Goal: Task Accomplishment & Management: Manage account settings

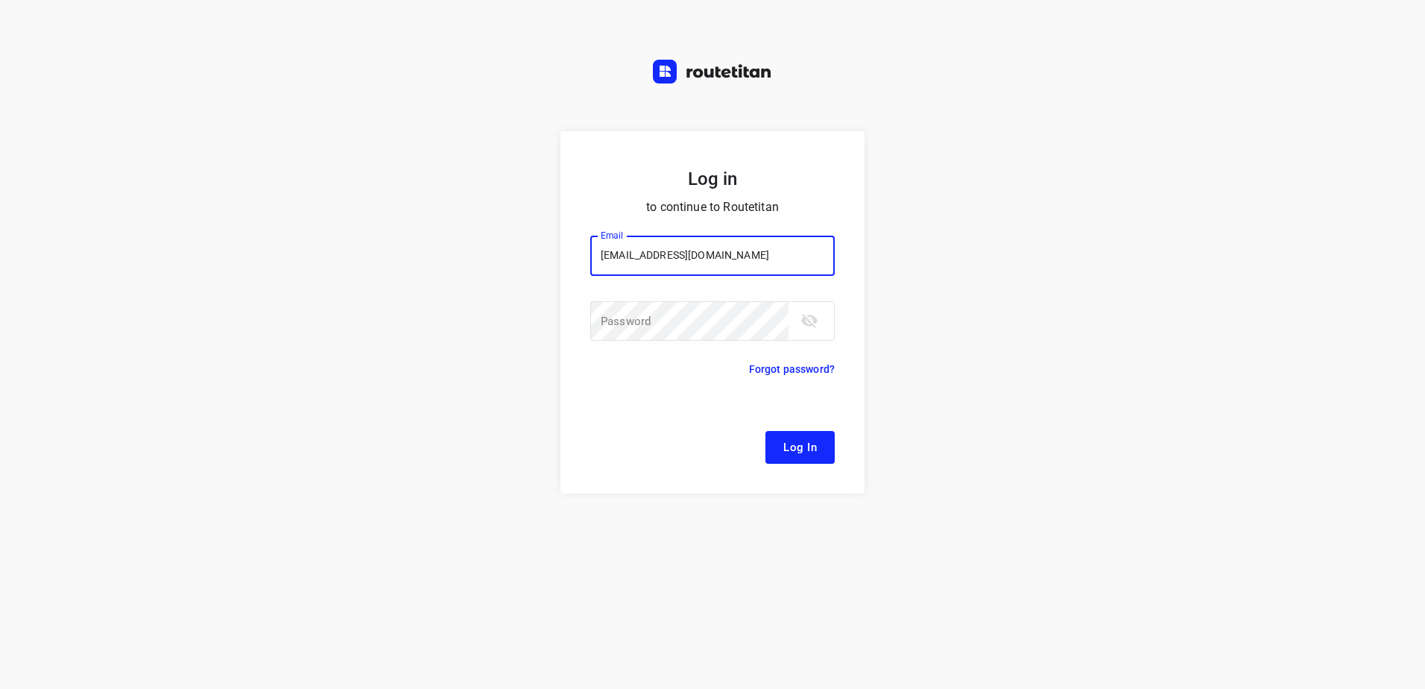
type input "[EMAIL_ADDRESS][DOMAIN_NAME]"
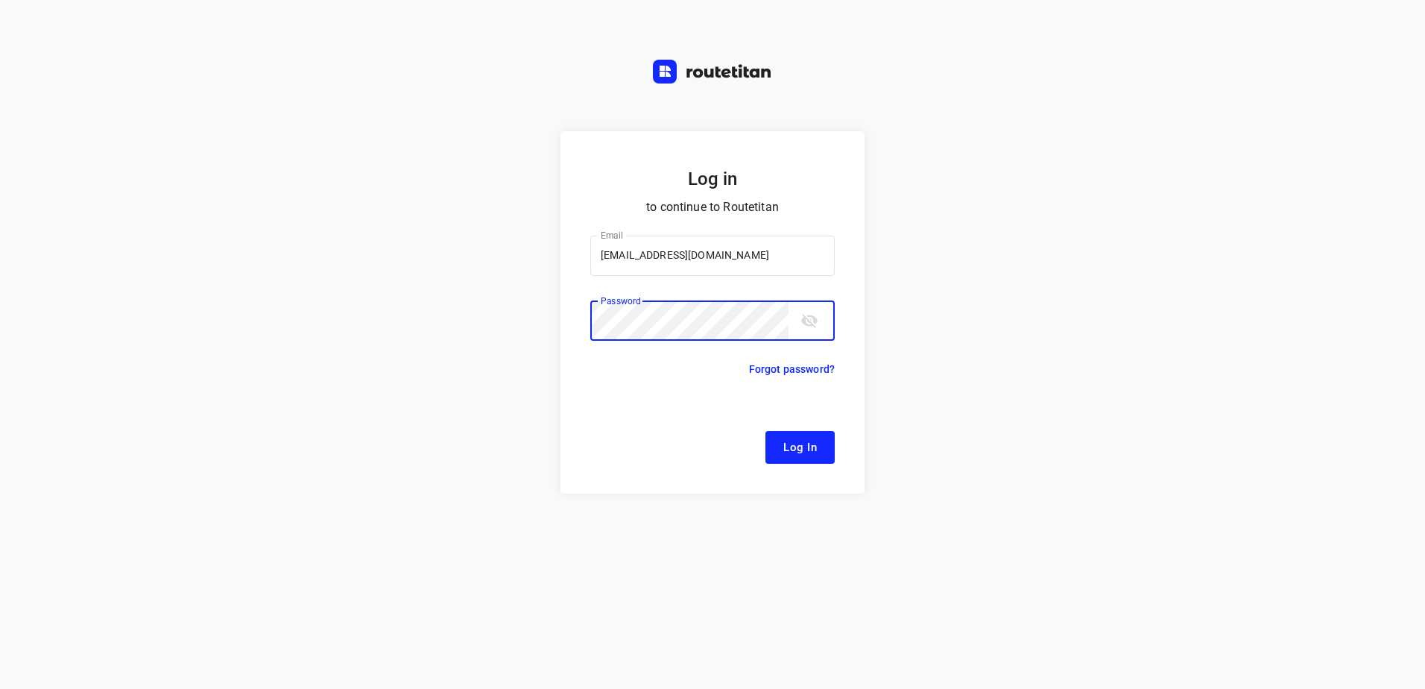
click at [765, 431] on button "Log In" at bounding box center [799, 447] width 69 height 33
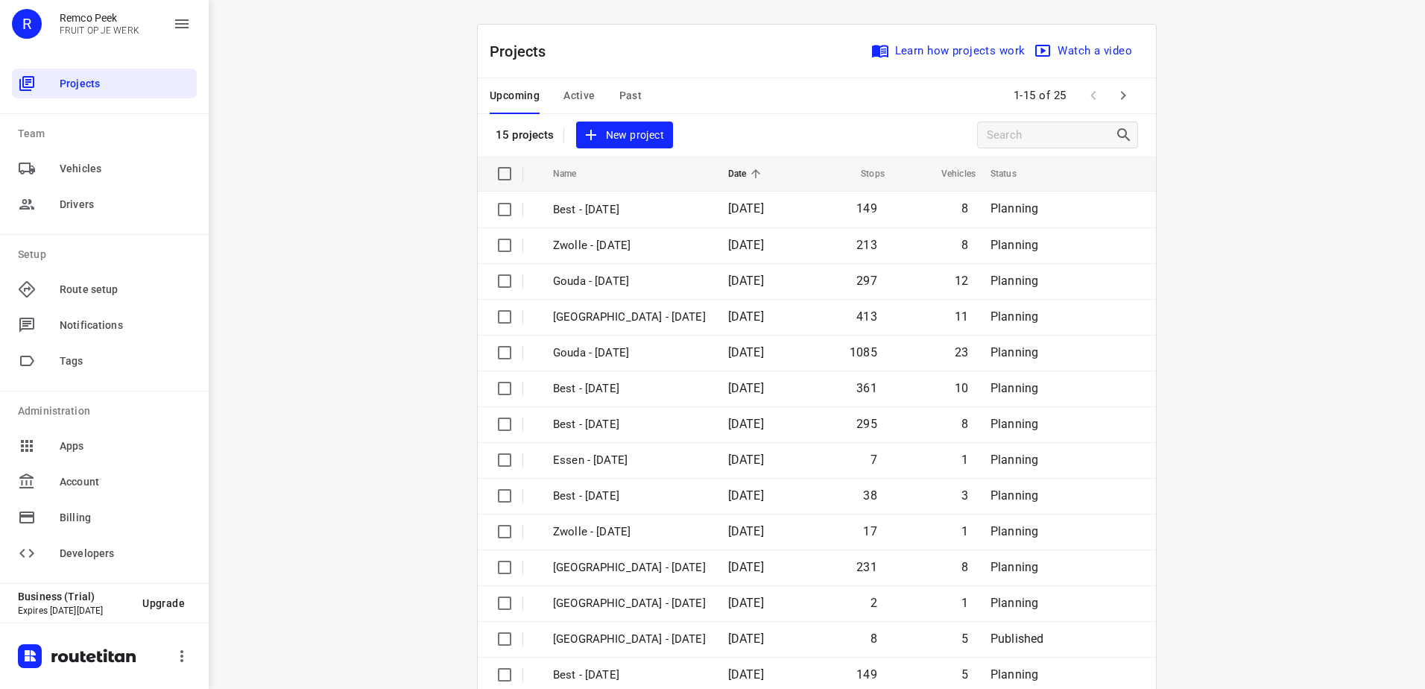
click at [563, 90] on span "Active" at bounding box center [578, 95] width 31 height 19
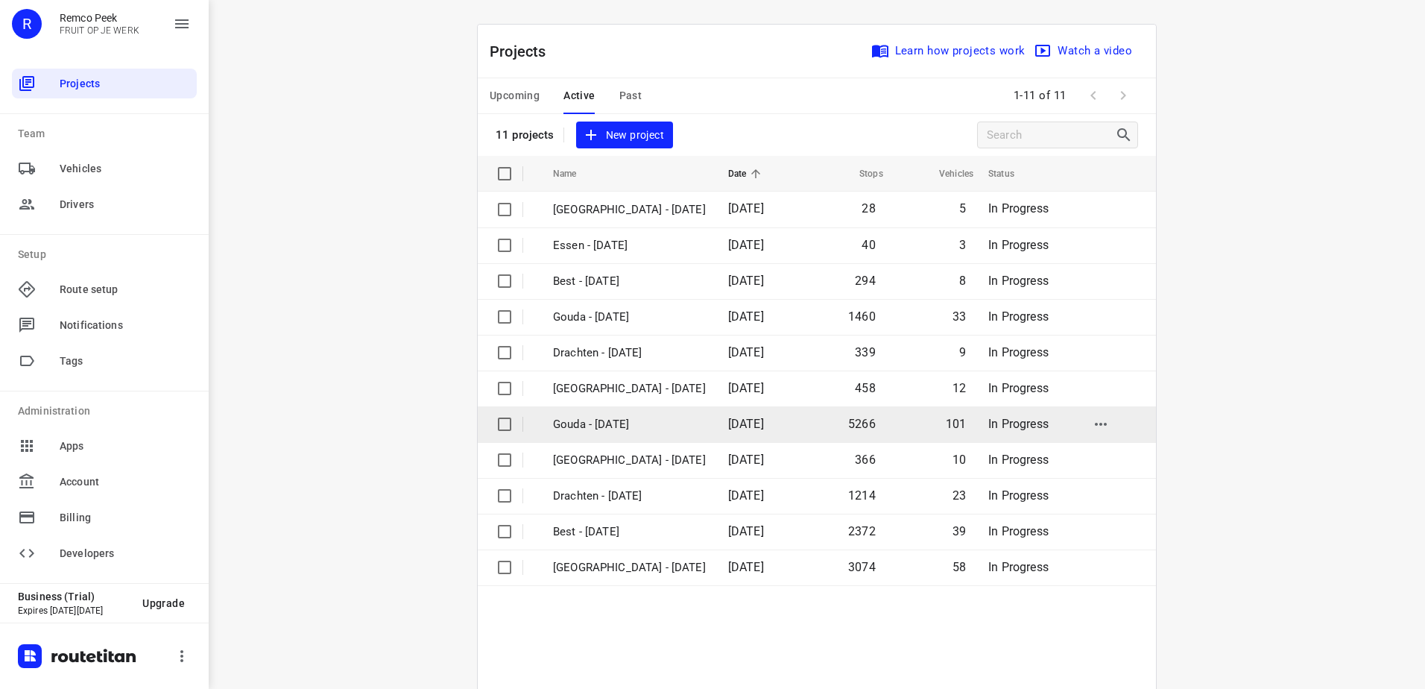
click at [627, 429] on p "Gouda - [DATE]" at bounding box center [629, 424] width 153 height 17
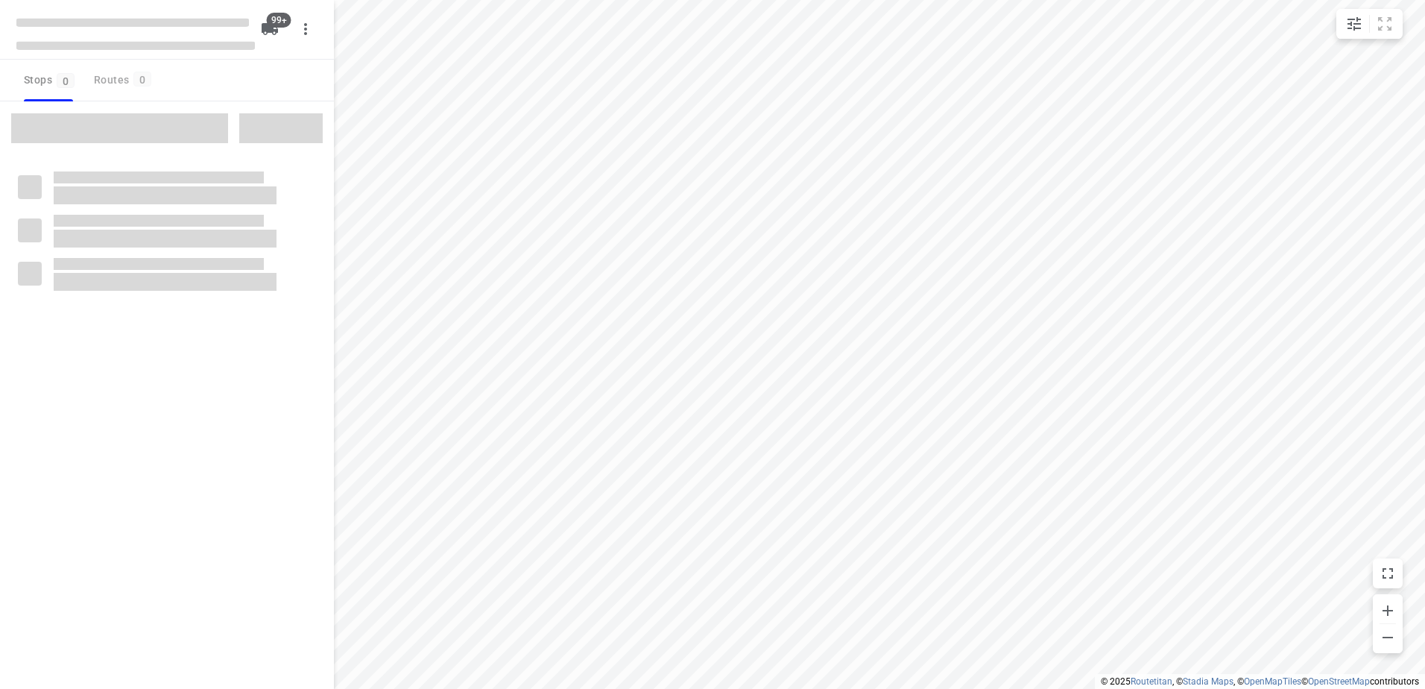
checkbox input "true"
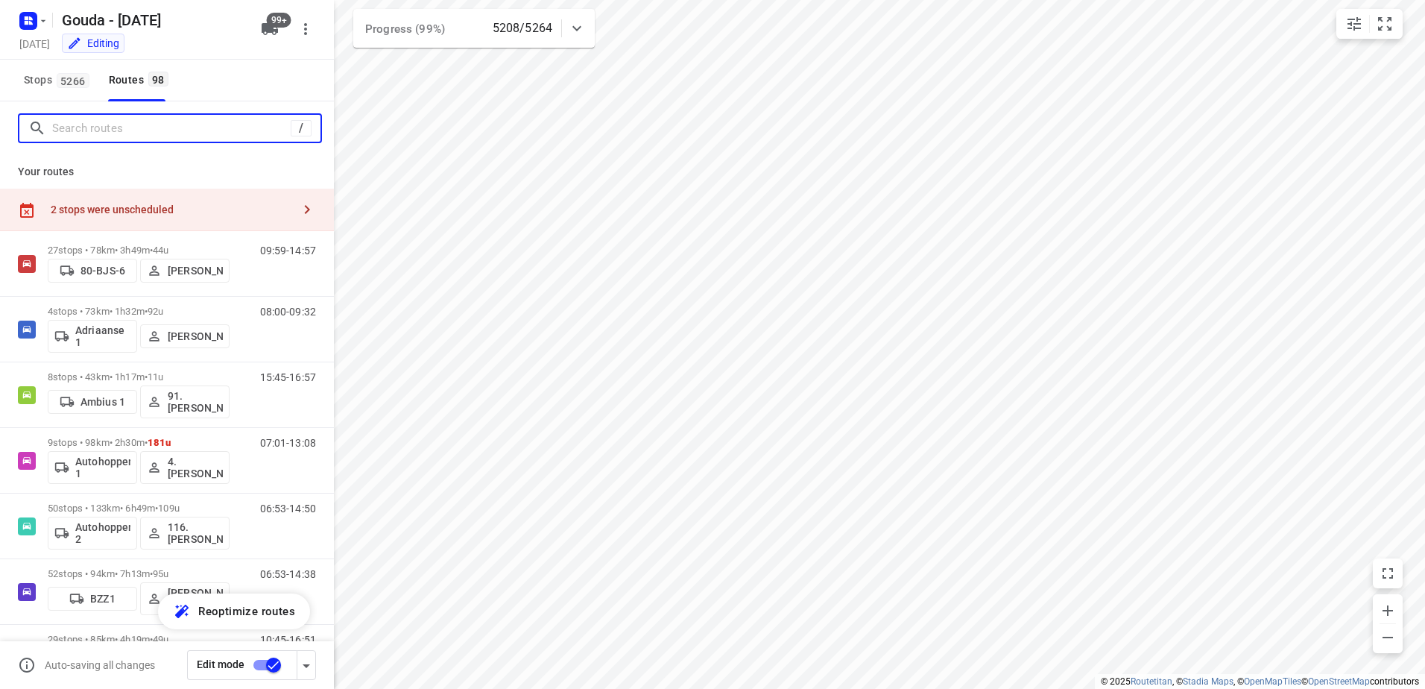
click at [111, 123] on input "Search routes" at bounding box center [171, 128] width 238 height 23
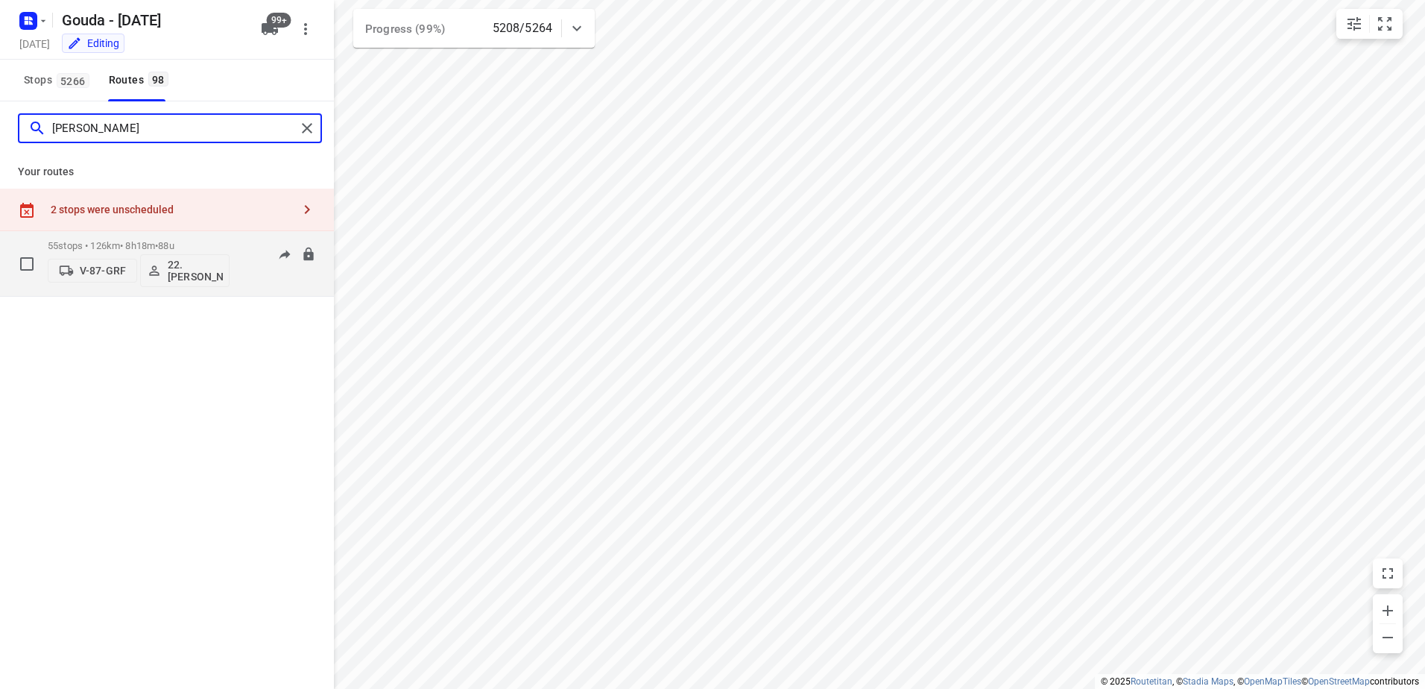
type input "[PERSON_NAME]"
click at [83, 244] on p "55 stops • 126km • 8h18m • 88u" at bounding box center [139, 245] width 182 height 11
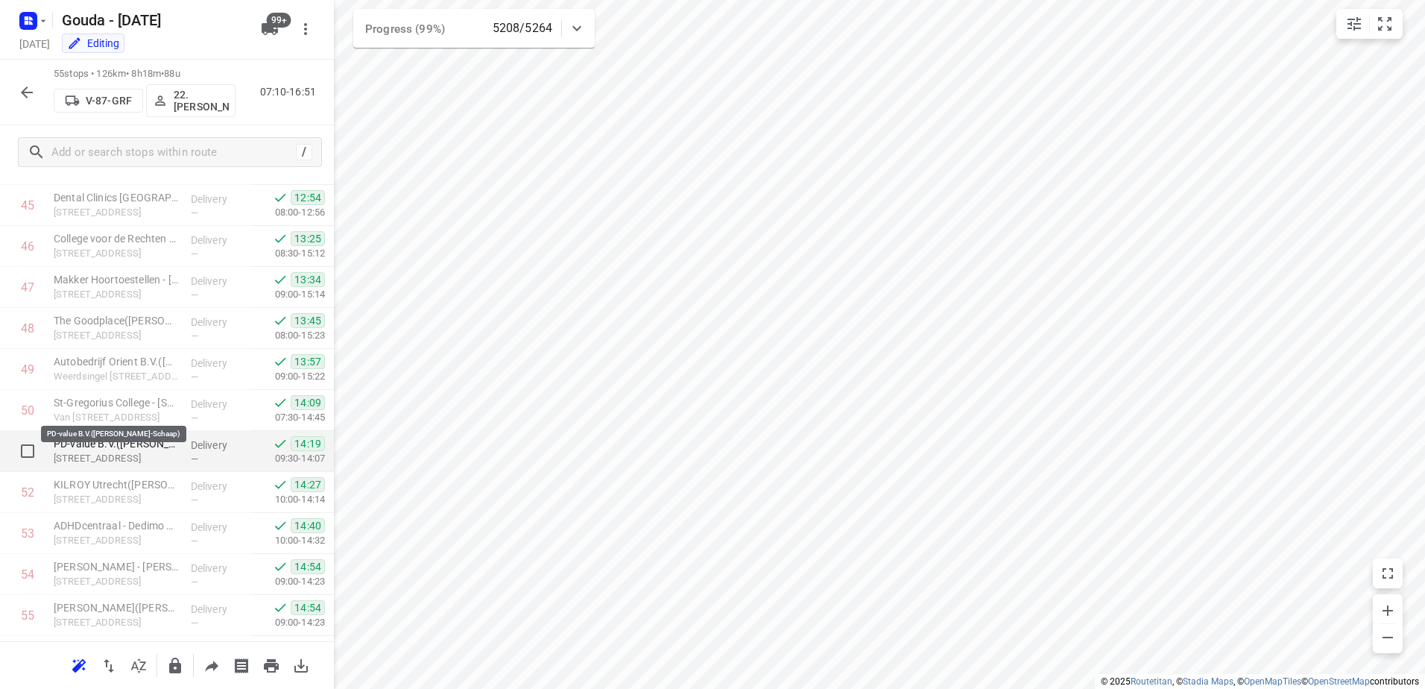
scroll to position [1950, 0]
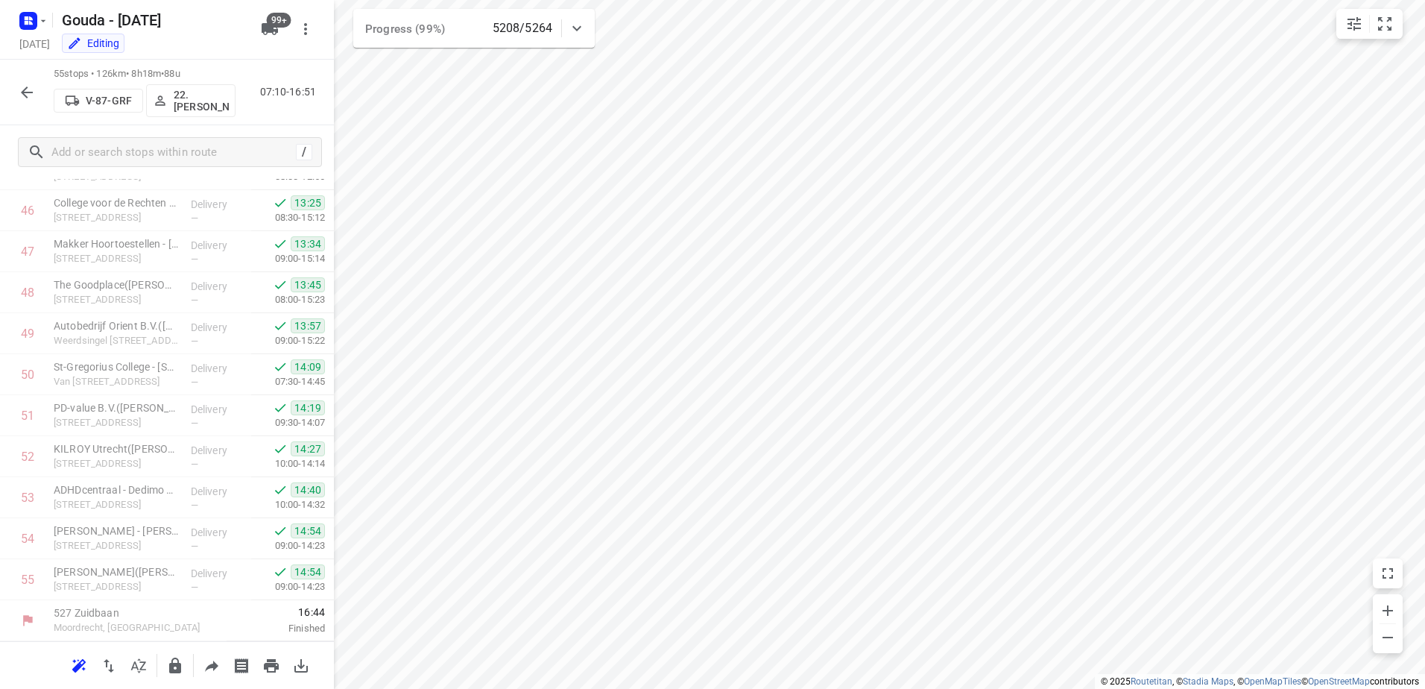
click at [38, 92] on button "button" at bounding box center [27, 92] width 30 height 30
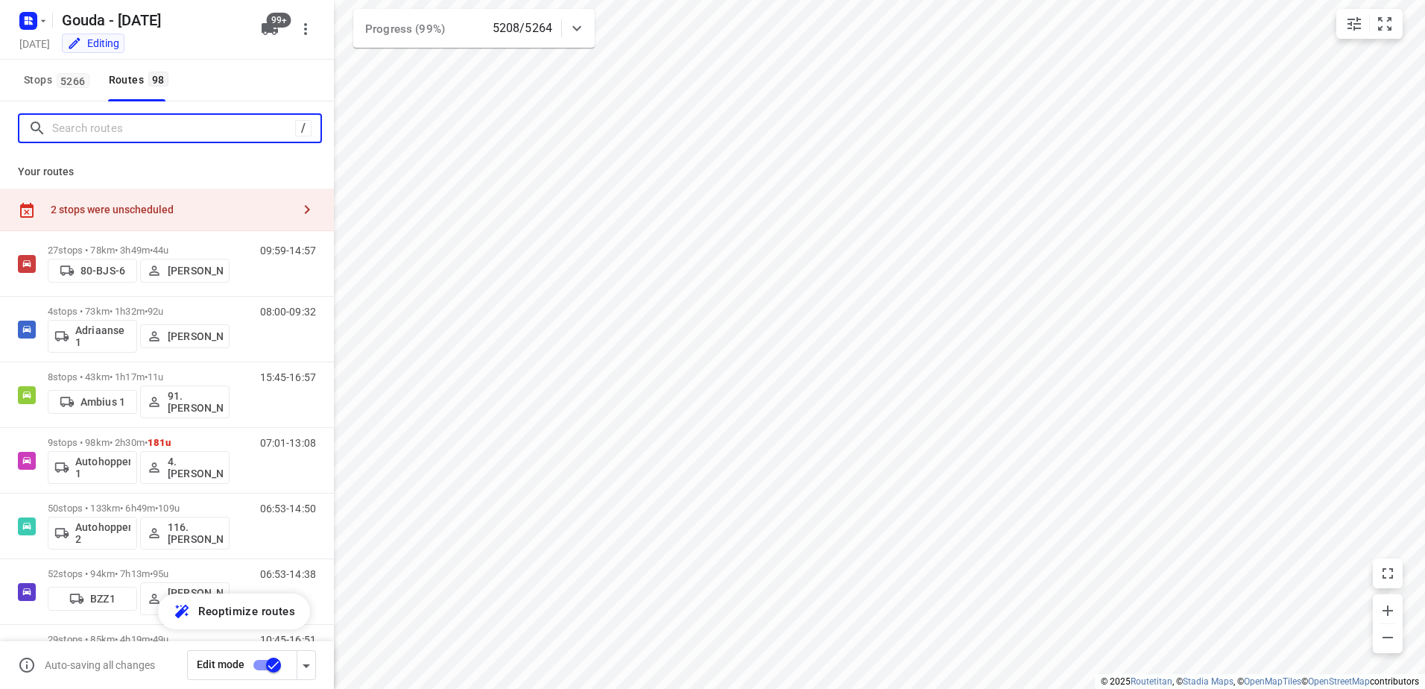
click at [139, 126] on input "Search routes" at bounding box center [173, 128] width 243 height 23
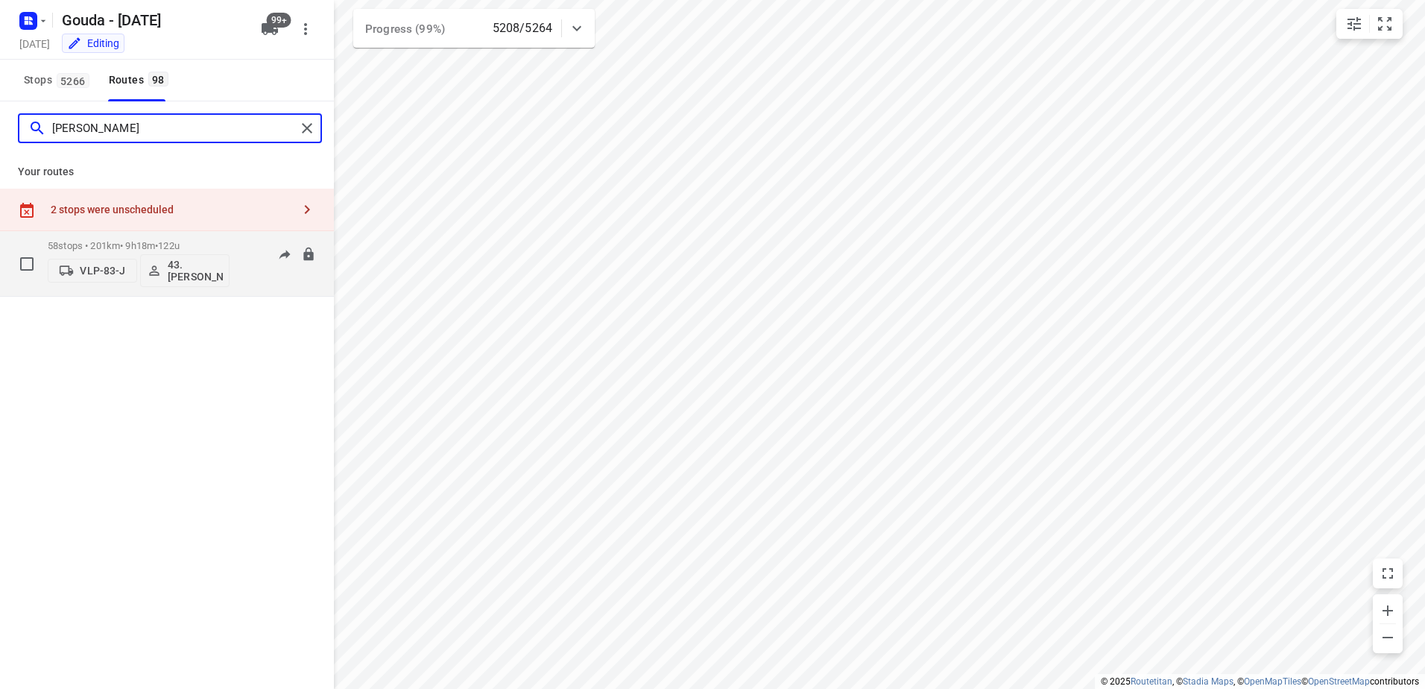
type input "[PERSON_NAME]"
click at [154, 241] on p "58 stops • 201km • 9h18m • 122u" at bounding box center [139, 245] width 182 height 11
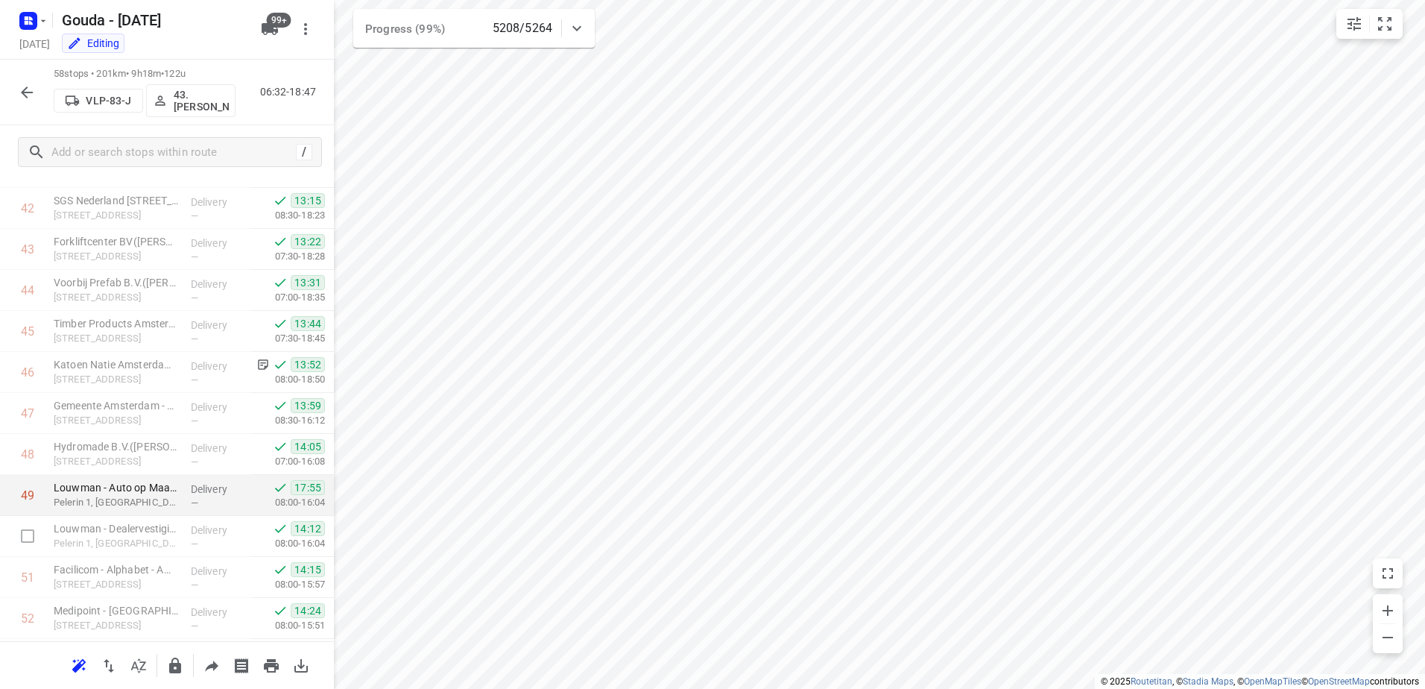
scroll to position [2073, 0]
click at [18, 21] on icon "button" at bounding box center [28, 21] width 24 height 24
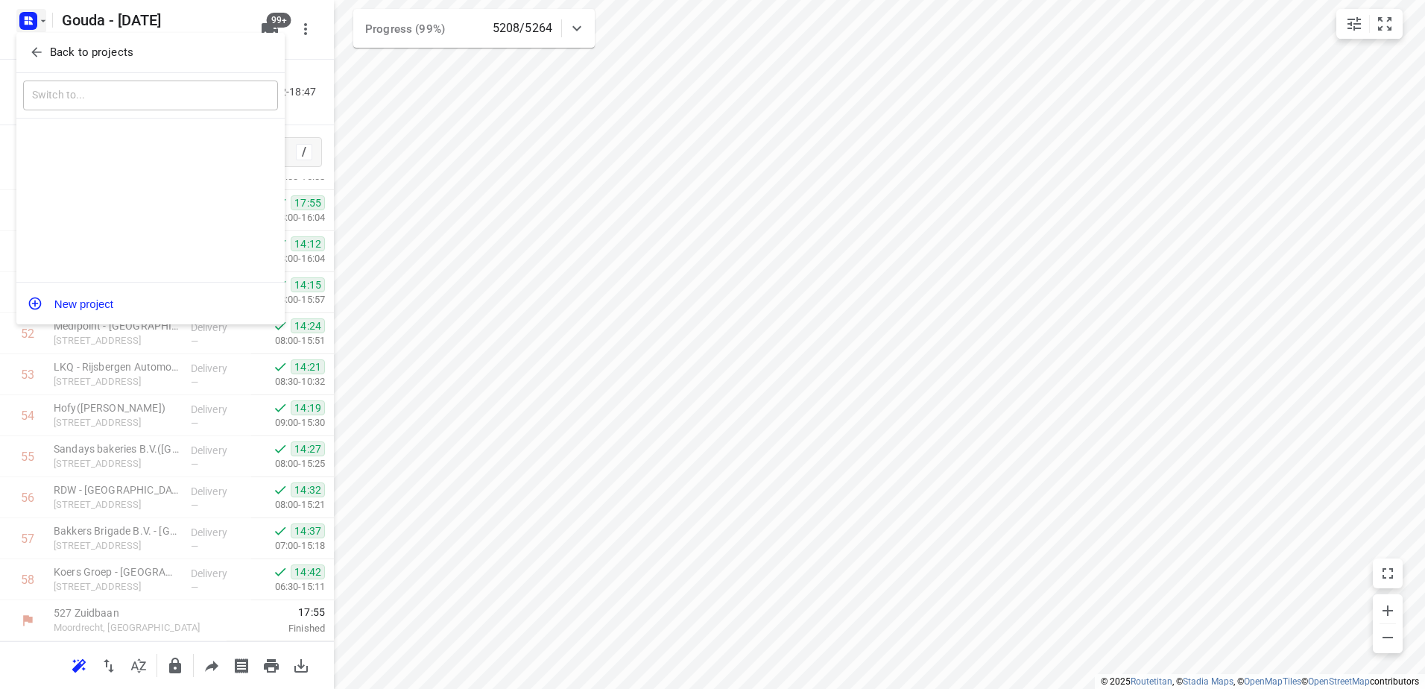
click at [50, 50] on p "Back to projects" at bounding box center [91, 52] width 83 height 17
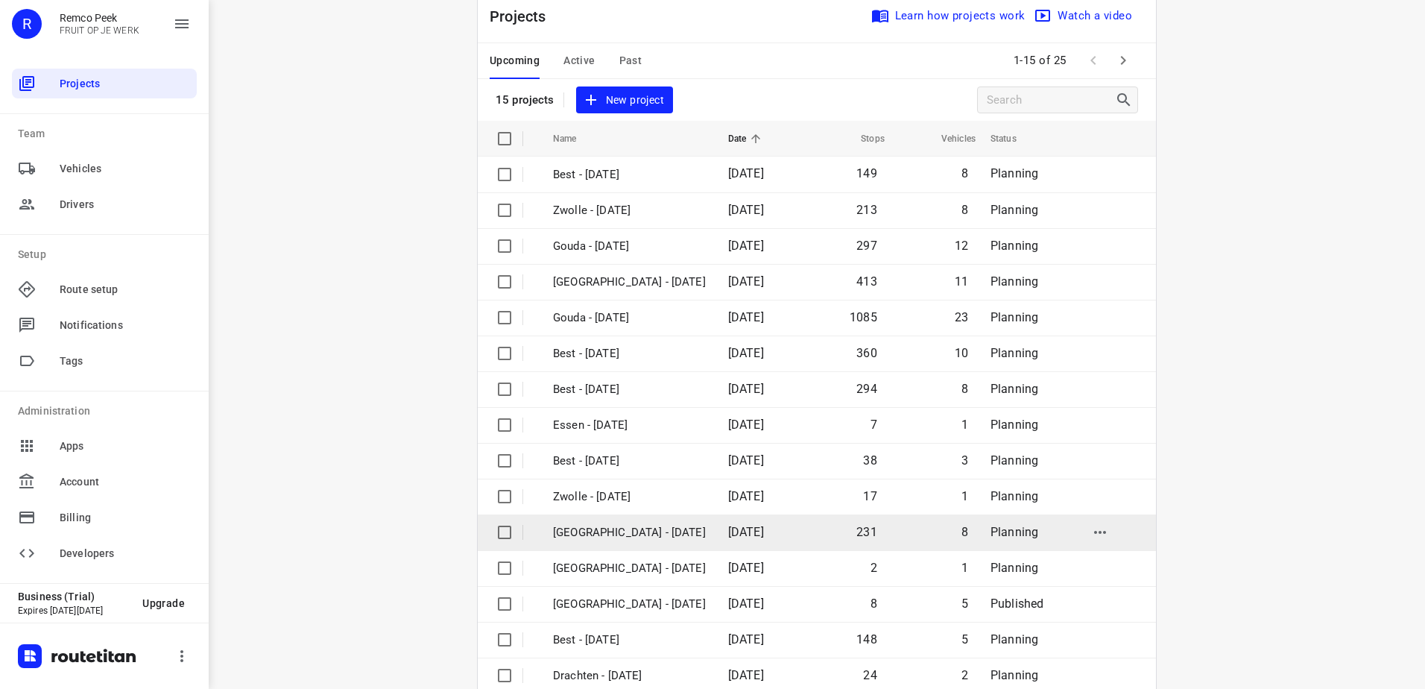
scroll to position [65, 0]
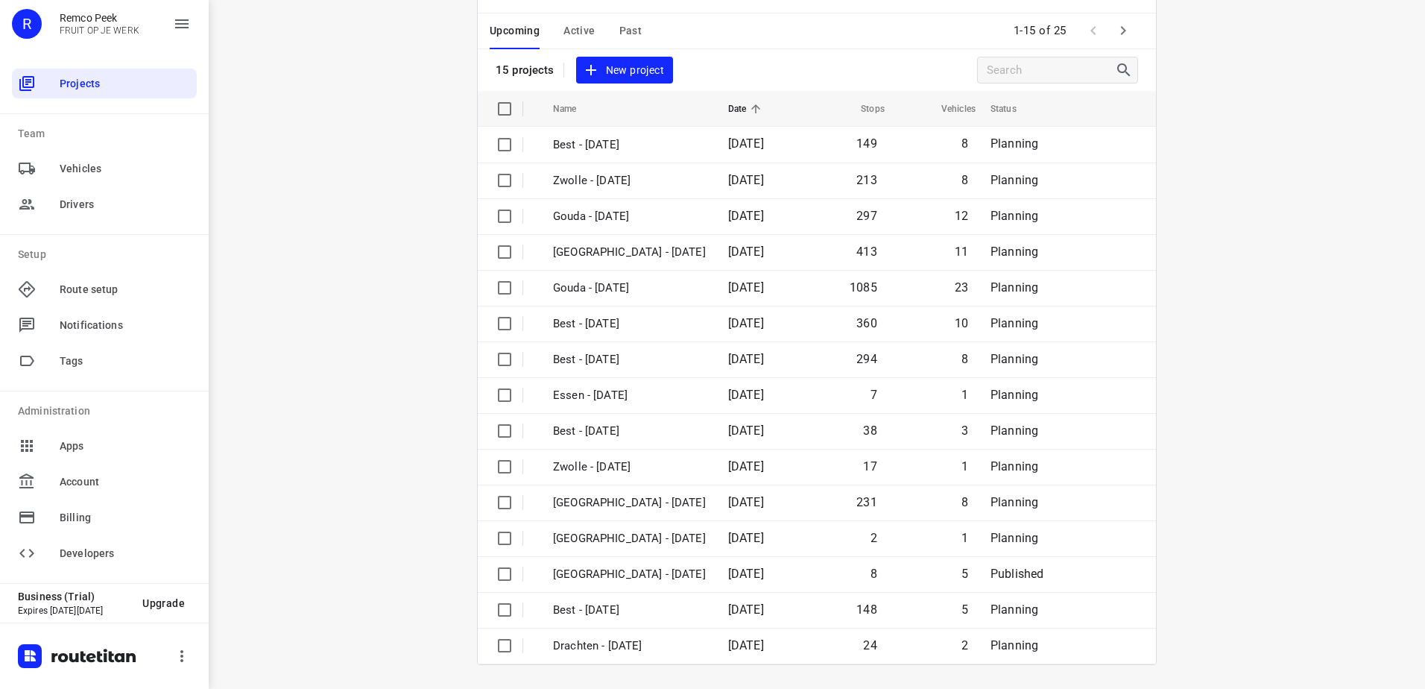
click at [1116, 48] on div "Projects Learn how projects work Watch a video 15 projects New project Name Dat…" at bounding box center [817, 312] width 678 height 704
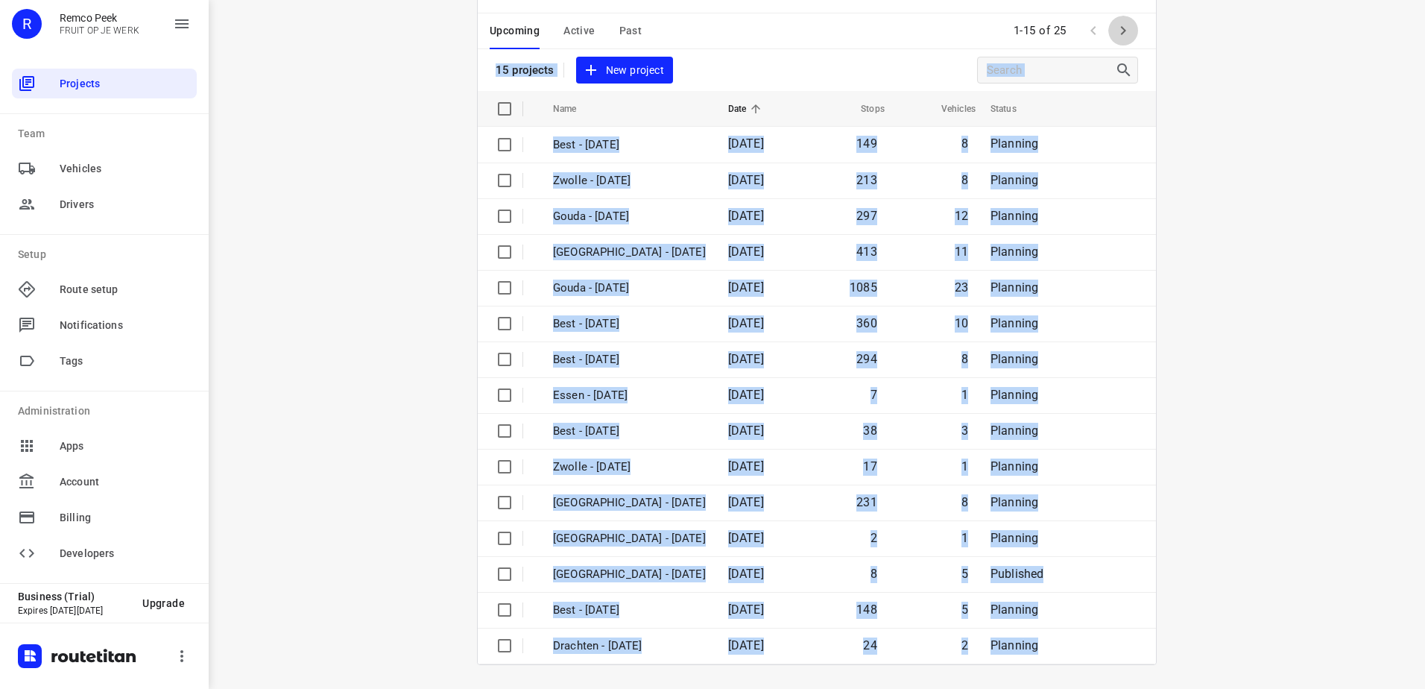
drag, startPoint x: 1116, startPoint y: 48, endPoint x: 1116, endPoint y: 34, distance: 13.4
click at [1121, 34] on icon "button" at bounding box center [1123, 30] width 5 height 9
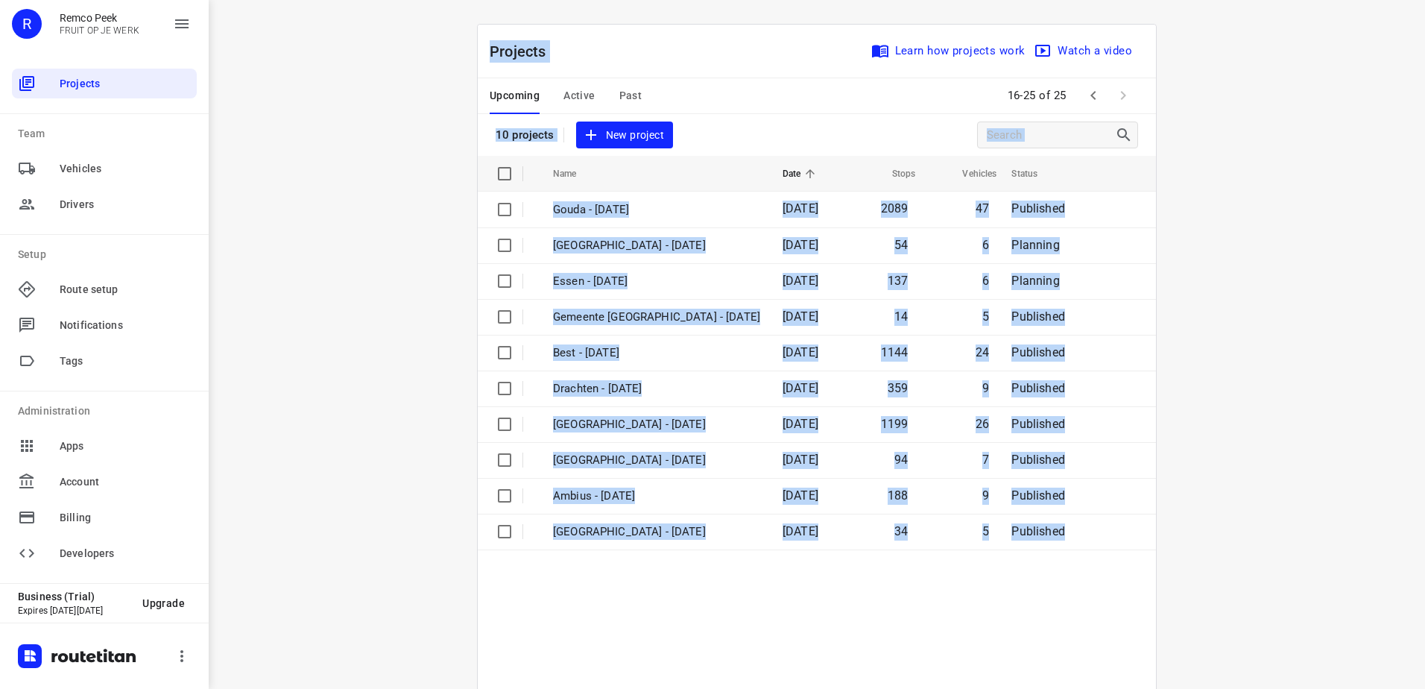
click at [665, 595] on table "Name Date Stops Vehicles Status Gouda - [DATE] 2089 47 Published [GEOGRAPHIC_DA…" at bounding box center [817, 460] width 678 height 608
click at [320, 229] on div "i © 2025 Routetitan , © Stadia Maps , © OpenMapTiles © OpenStreetMap contributo…" at bounding box center [817, 344] width 1216 height 689
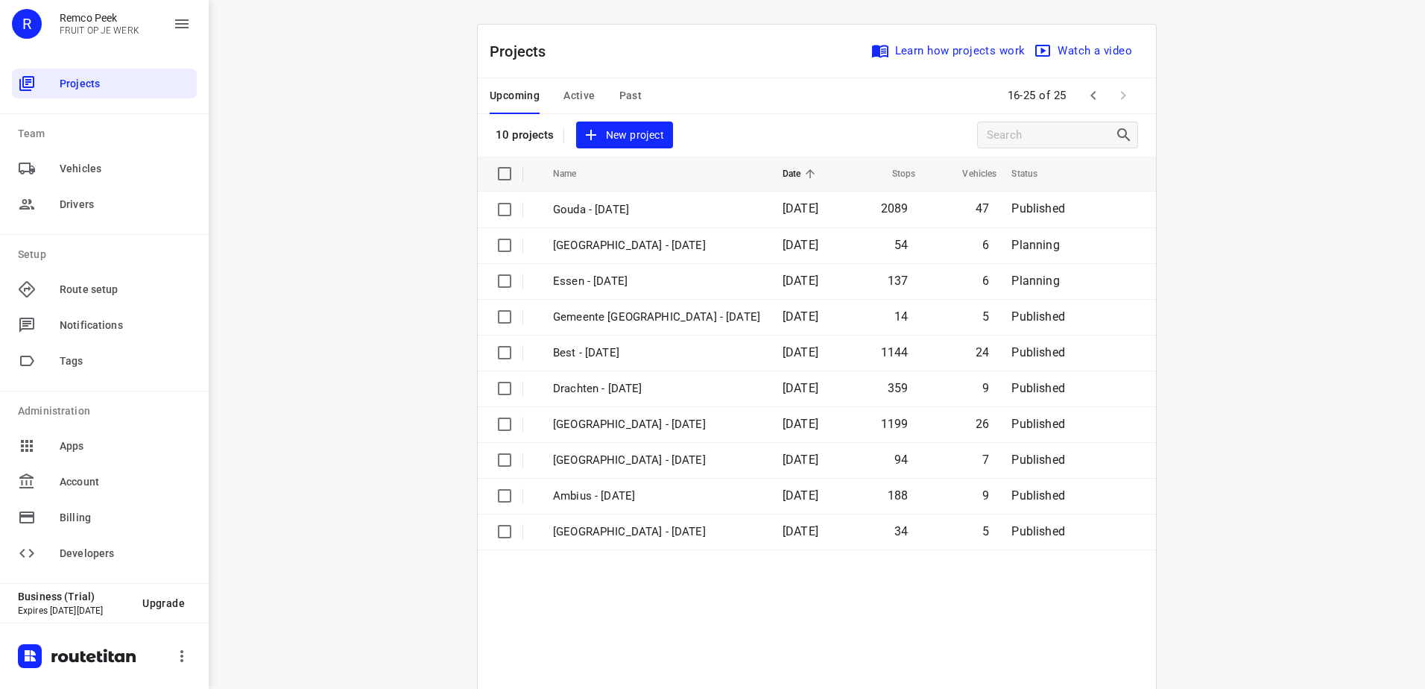
click at [1099, 99] on button "button" at bounding box center [1093, 95] width 30 height 30
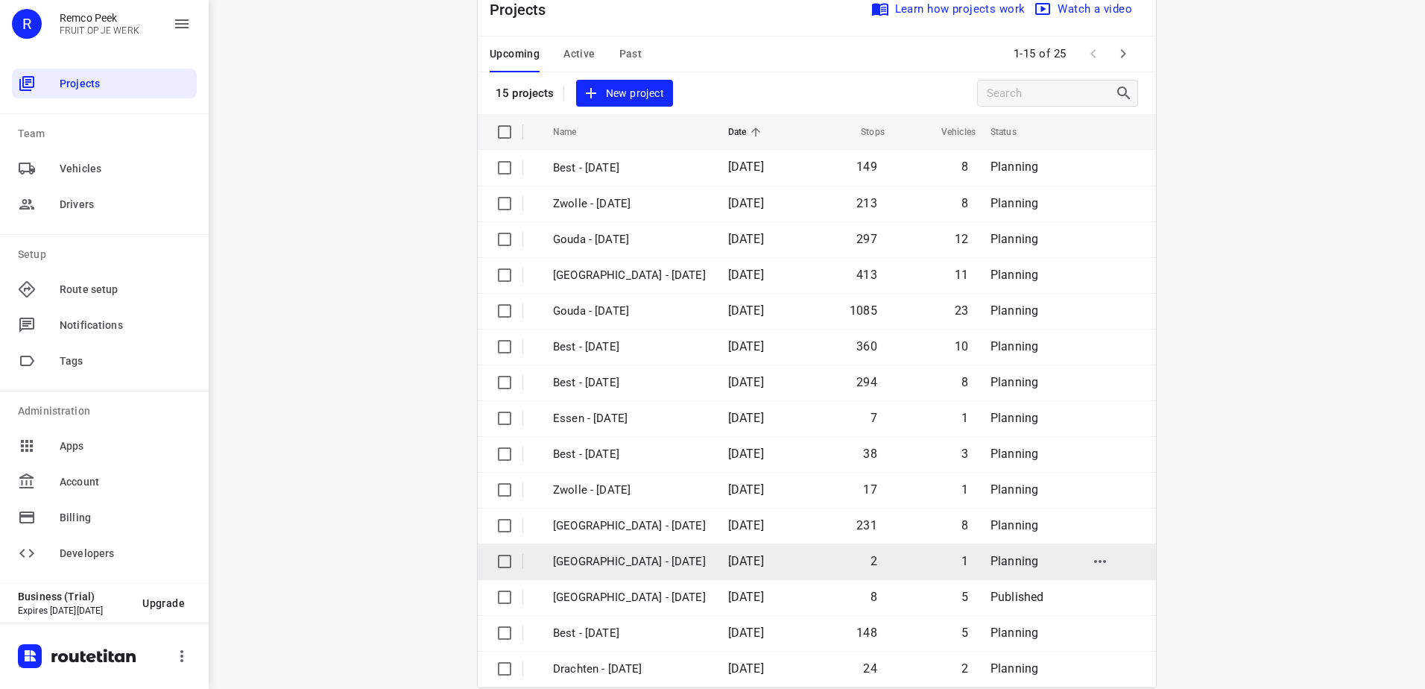
scroll to position [65, 0]
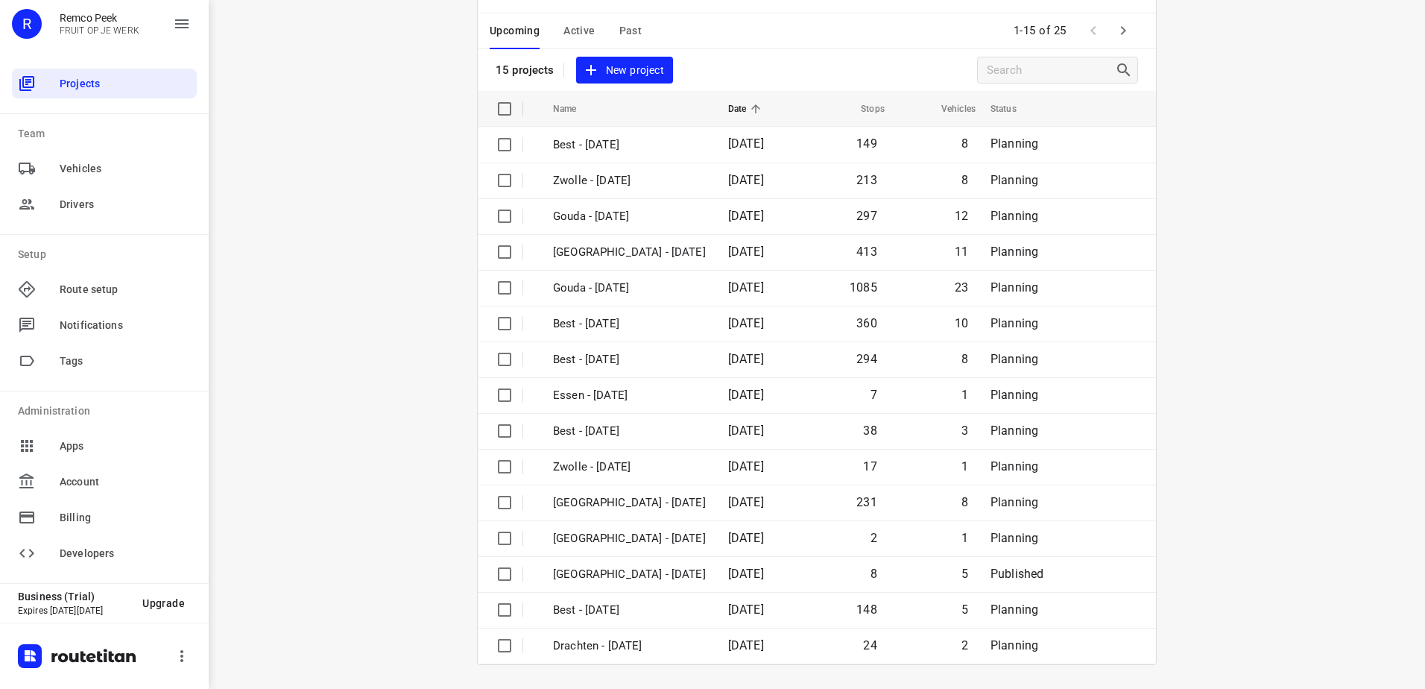
click at [1115, 31] on icon "button" at bounding box center [1123, 31] width 18 height 18
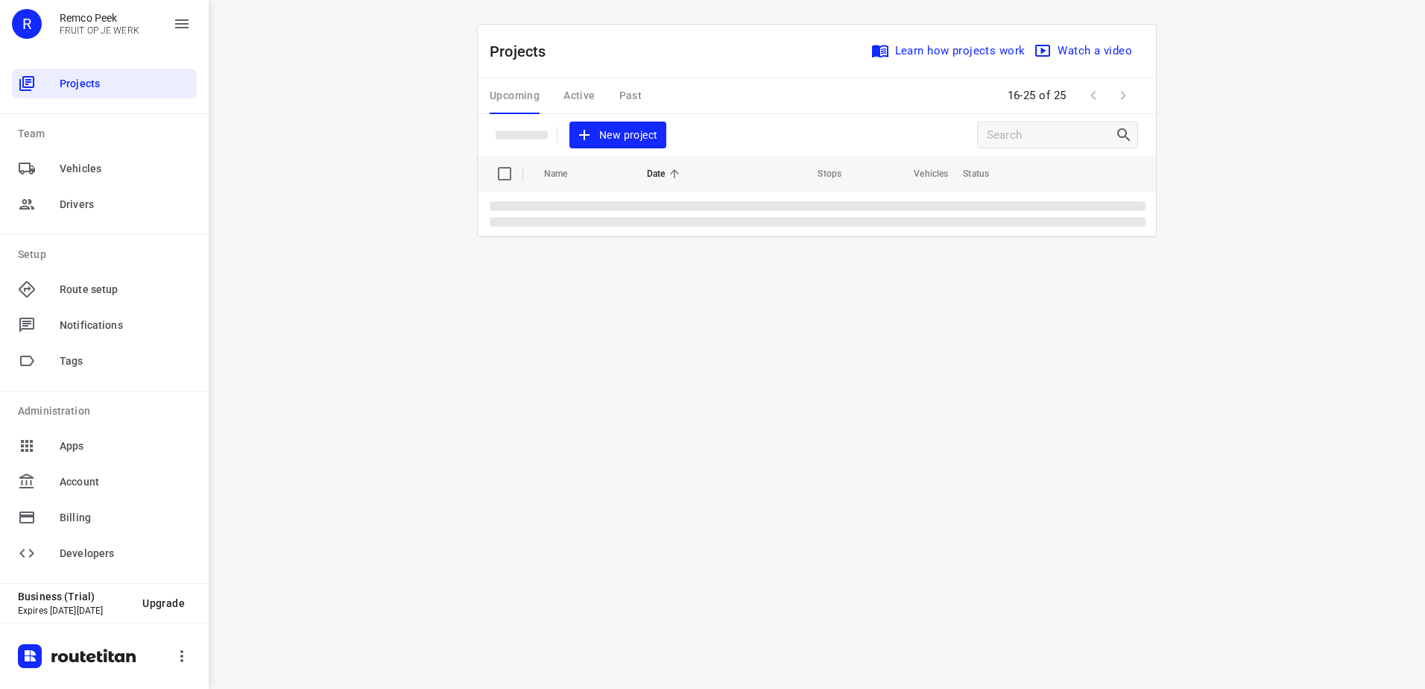
scroll to position [0, 0]
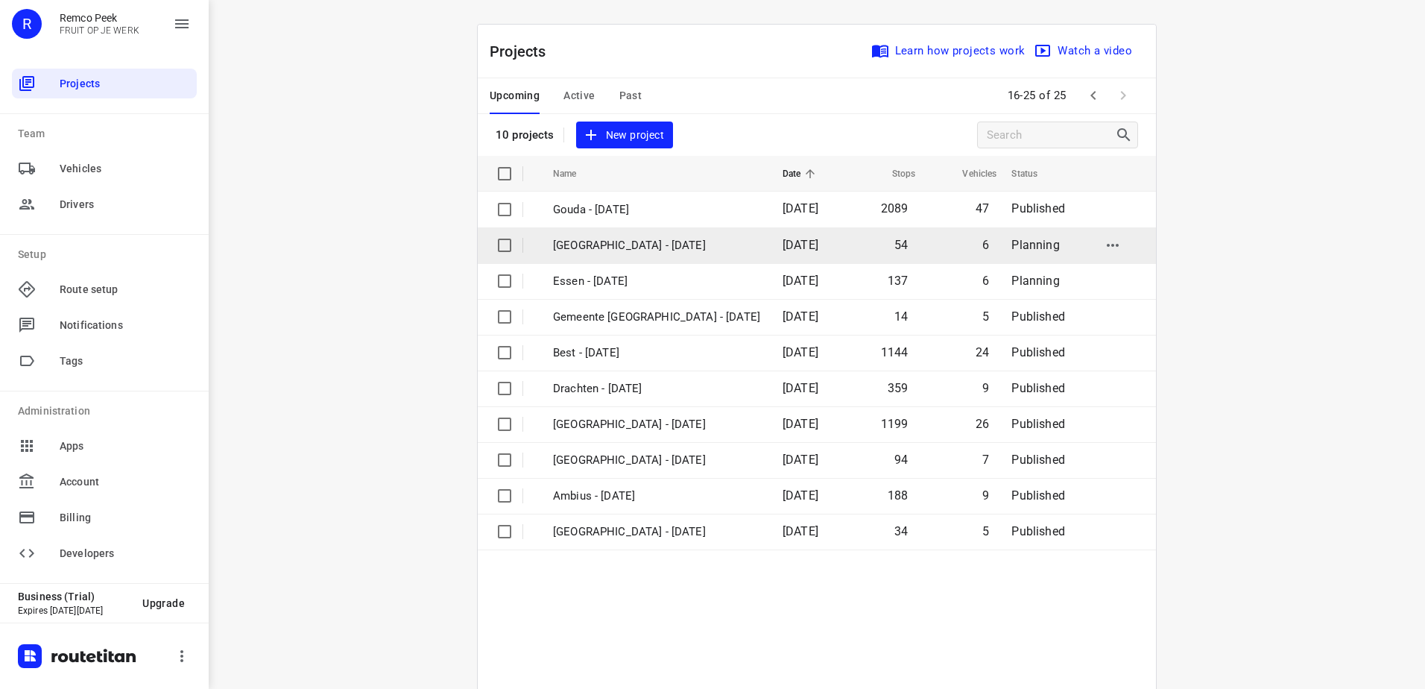
click at [640, 247] on p "[GEOGRAPHIC_DATA] - [DATE]" at bounding box center [656, 245] width 207 height 17
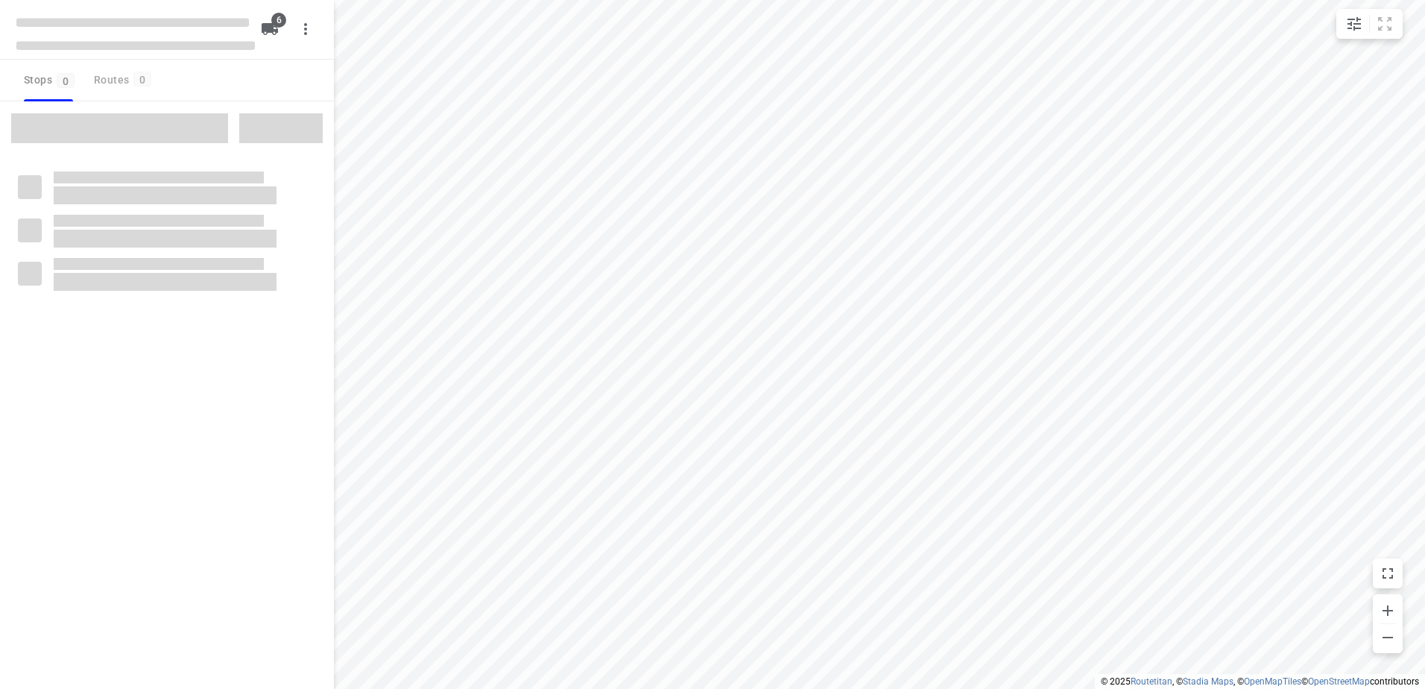
checkbox input "true"
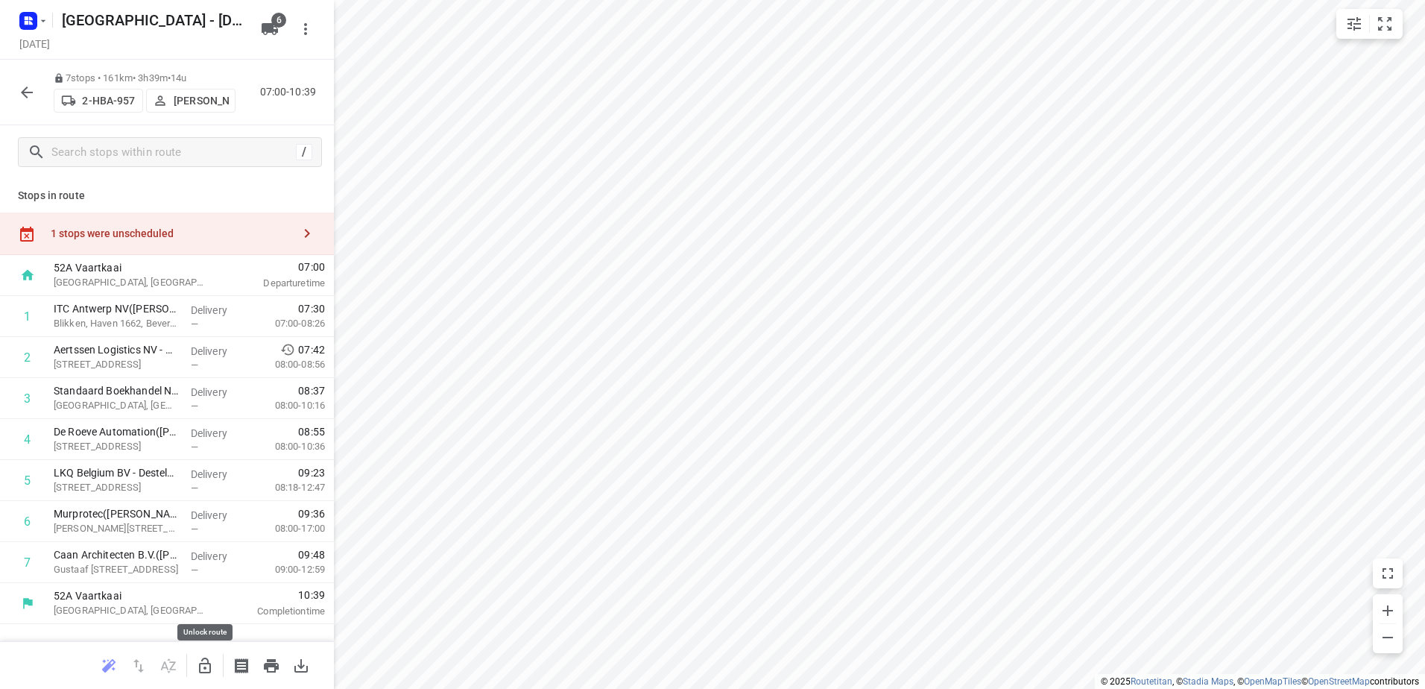
click at [207, 667] on icon "button" at bounding box center [205, 665] width 18 height 18
drag, startPoint x: 208, startPoint y: 238, endPoint x: 233, endPoint y: 238, distance: 25.3
click at [207, 238] on div "1 stops were unscheduled" at bounding box center [171, 233] width 241 height 12
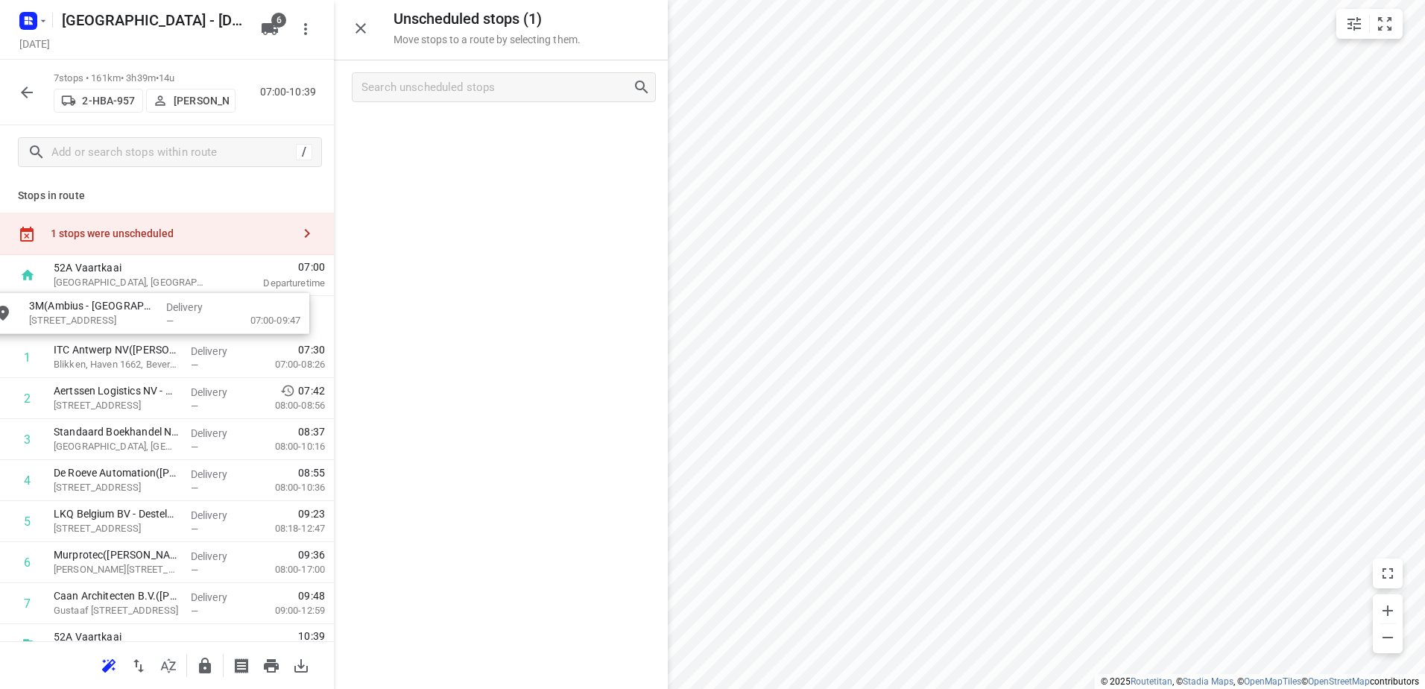
drag, startPoint x: 443, startPoint y: 189, endPoint x: 174, endPoint y: 326, distance: 302.3
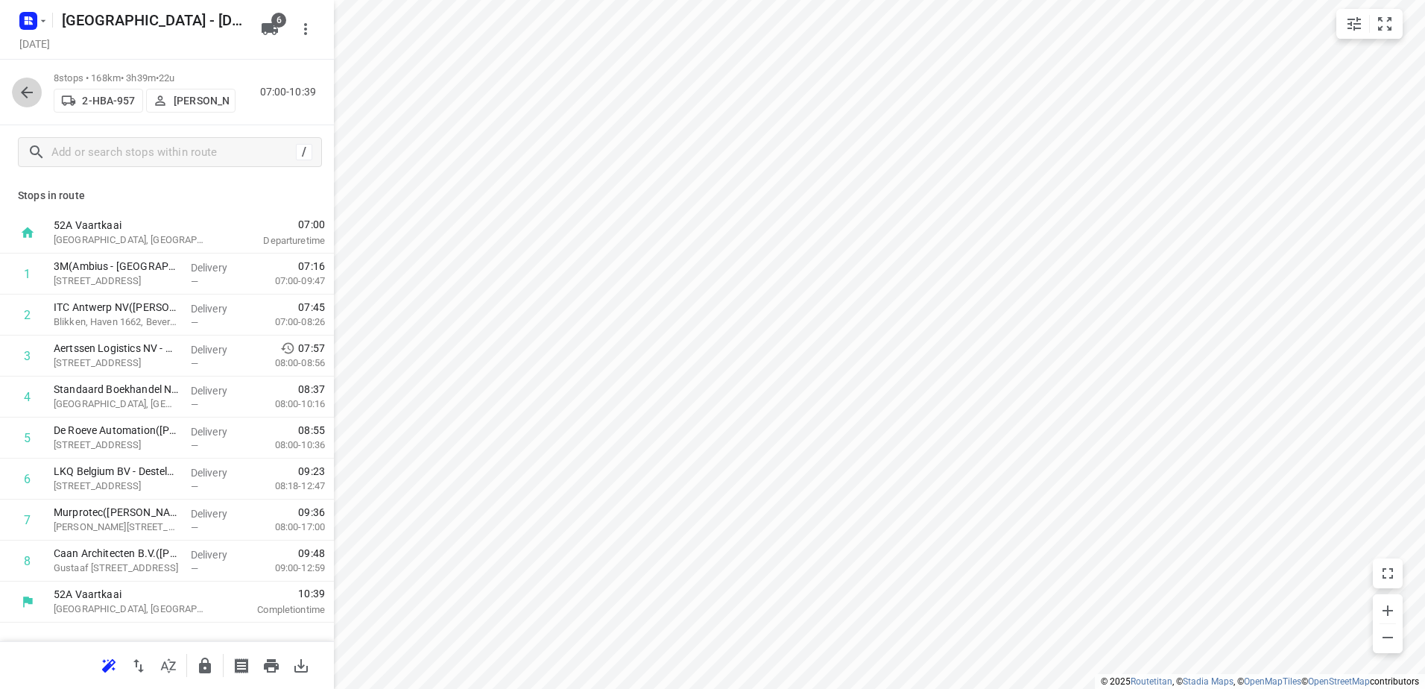
click at [27, 83] on icon "button" at bounding box center [27, 92] width 18 height 18
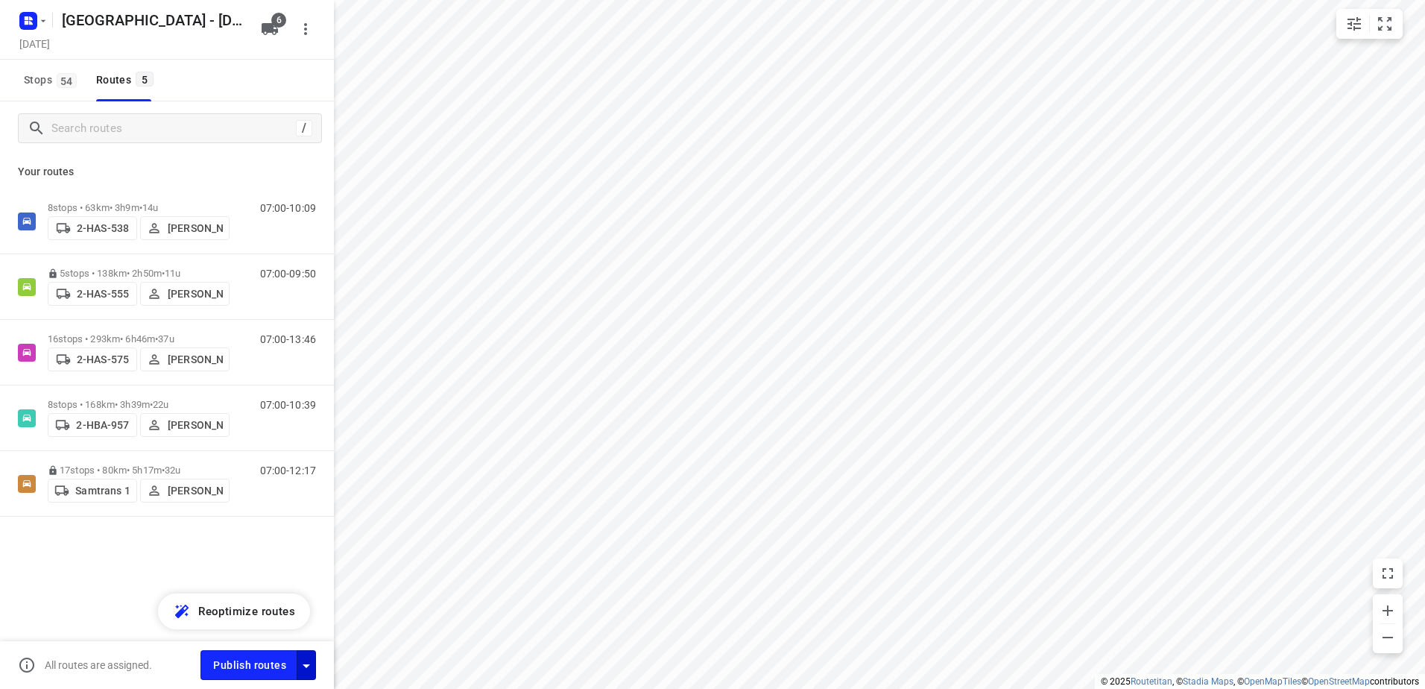
click at [306, 674] on icon "button" at bounding box center [306, 665] width 18 height 18
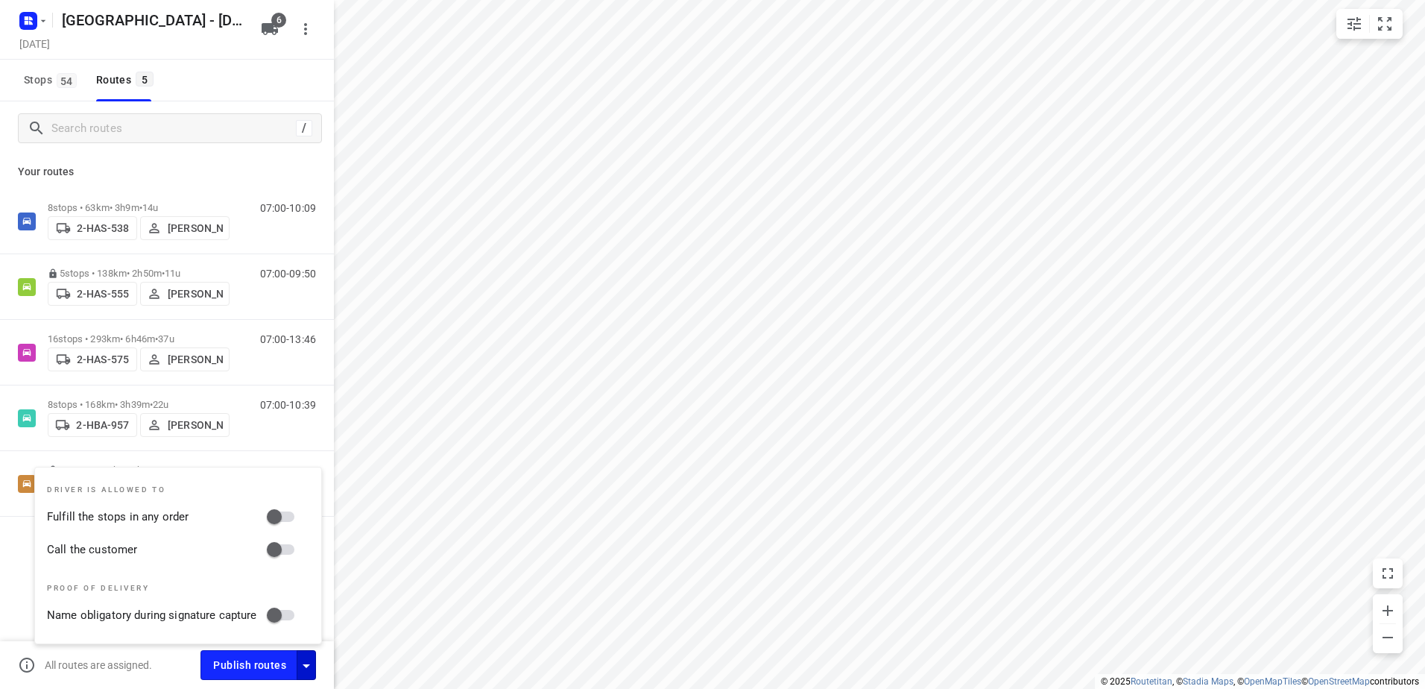
drag, startPoint x: 279, startPoint y: 513, endPoint x: 282, endPoint y: 543, distance: 30.8
click at [279, 515] on input "Fulfill the stops in any order" at bounding box center [274, 516] width 85 height 28
checkbox input "true"
drag, startPoint x: 282, startPoint y: 551, endPoint x: 331, endPoint y: 566, distance: 51.4
click at [283, 552] on input "Call the customer" at bounding box center [274, 549] width 85 height 28
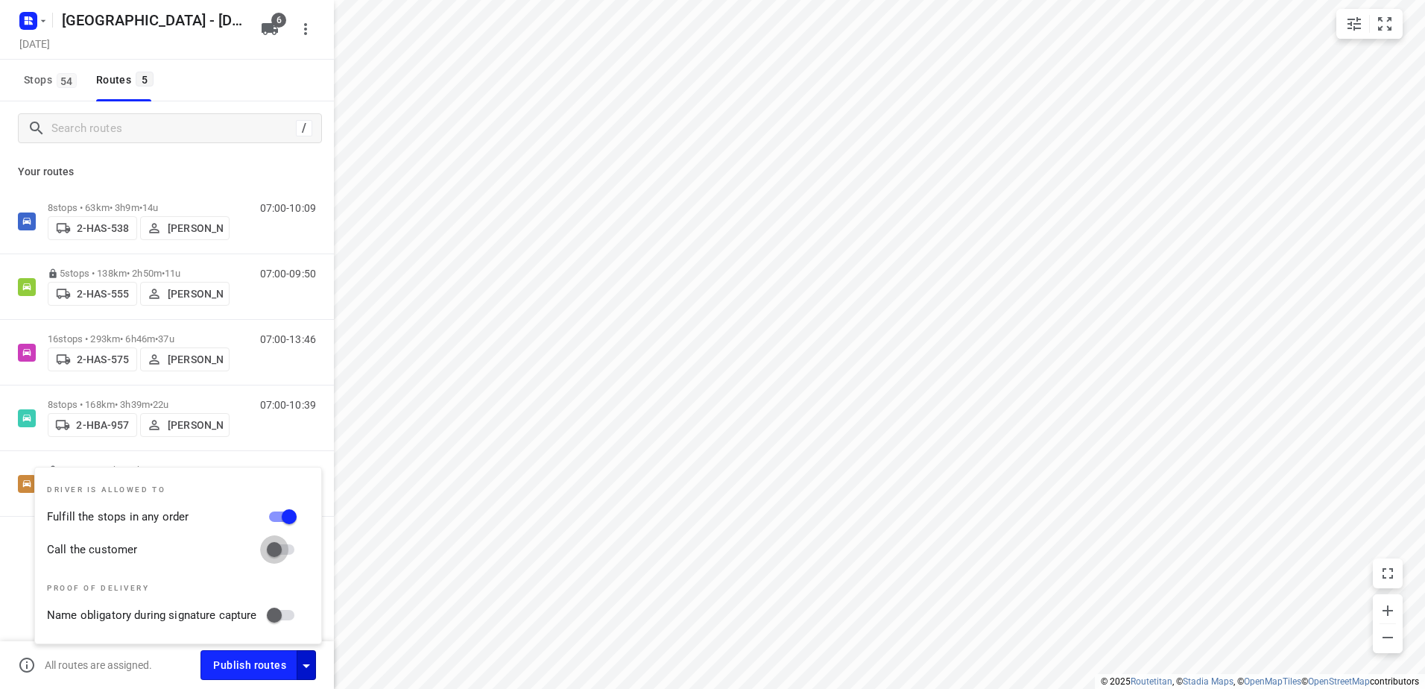
checkbox input "true"
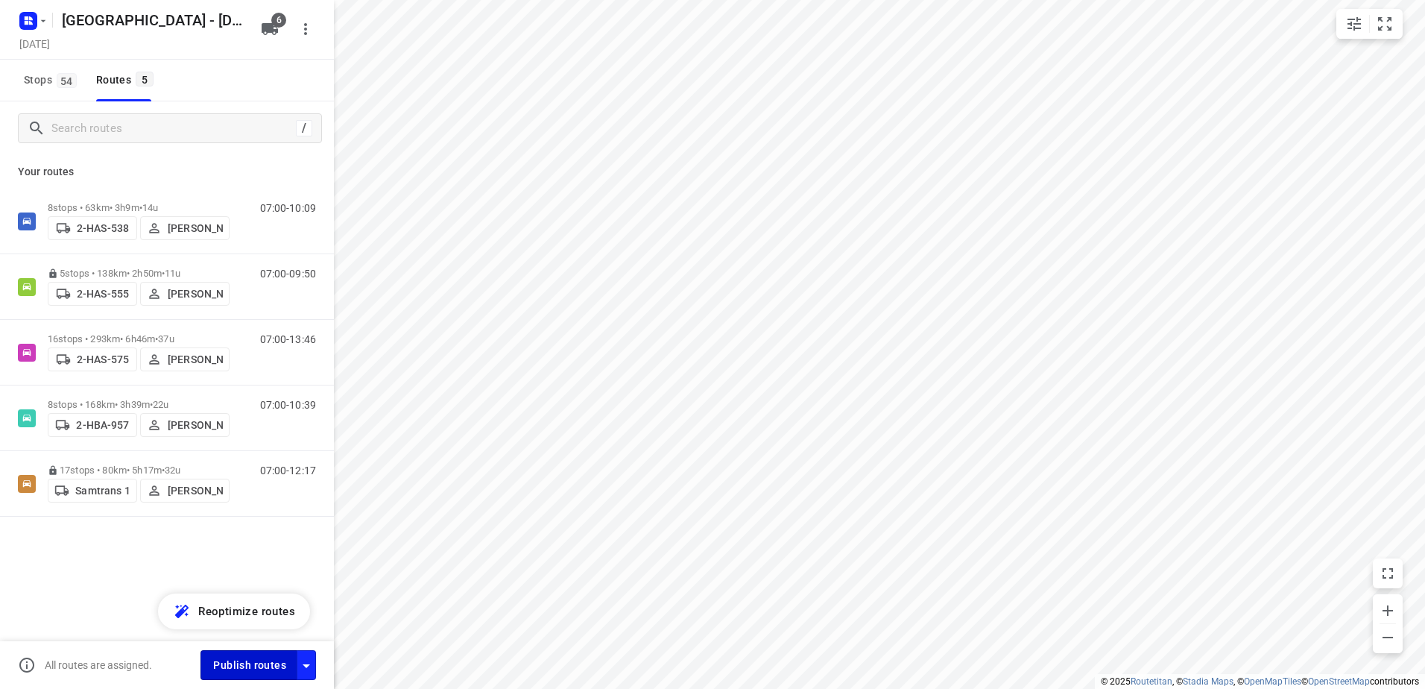
click at [256, 659] on span "Publish routes" at bounding box center [249, 665] width 73 height 19
